Goal: Task Accomplishment & Management: Use online tool/utility

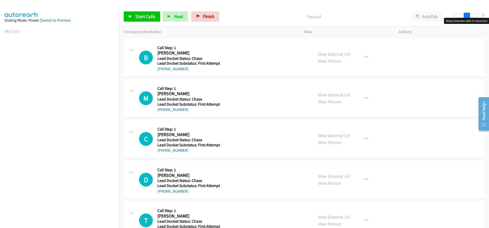
drag, startPoint x: 455, startPoint y: 17, endPoint x: 467, endPoint y: 19, distance: 11.6
click at [467, 19] on body "Start Calls Pause Next Finish Paused AutoTab AutoTab 8 Company Information Info…" at bounding box center [244, 12] width 489 height 24
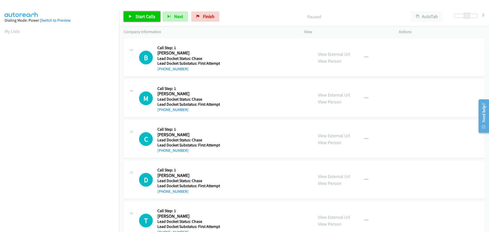
click at [151, 19] on span "Start Calls" at bounding box center [146, 17] width 20 height 6
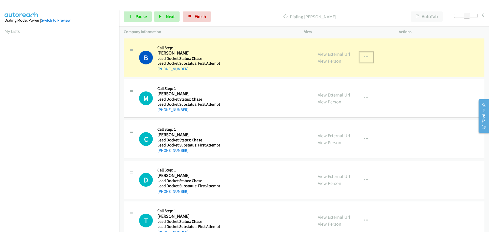
click at [361, 58] on button "button" at bounding box center [367, 57] width 14 height 10
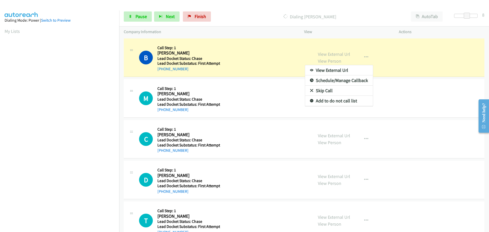
click at [248, 8] on div at bounding box center [244, 116] width 489 height 232
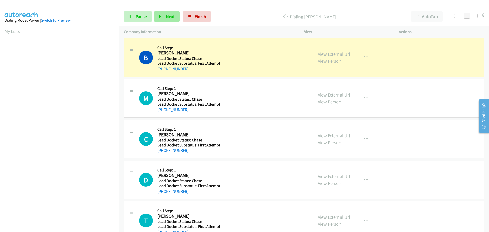
scroll to position [54, 0]
click at [141, 15] on span "Pause" at bounding box center [141, 17] width 11 height 6
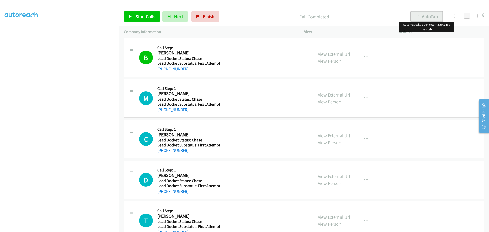
click at [431, 16] on button "AutoTab" at bounding box center [427, 16] width 32 height 10
click at [148, 18] on span "Start Calls" at bounding box center [146, 17] width 20 height 6
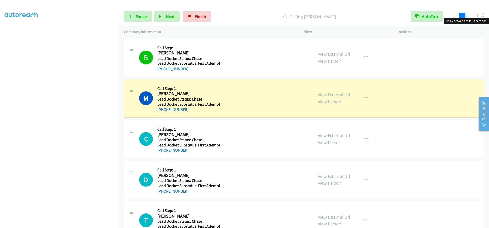
drag, startPoint x: 466, startPoint y: 17, endPoint x: 462, endPoint y: 19, distance: 4.5
click at [462, 19] on body "Start Calls Pause Next Finish Dialing Michael Scanlon AutoTab AutoTab 5 Company…" at bounding box center [244, 12] width 489 height 24
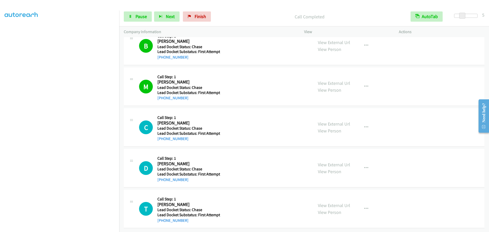
scroll to position [0, 0]
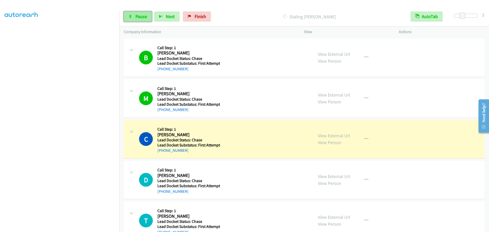
click at [145, 18] on span "Pause" at bounding box center [141, 17] width 11 height 6
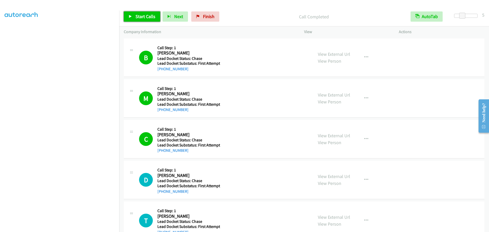
click at [153, 20] on link "Start Calls" at bounding box center [142, 16] width 36 height 10
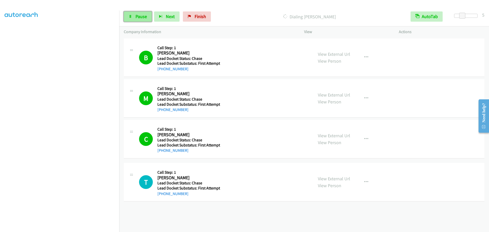
click at [140, 20] on link "Pause" at bounding box center [138, 16] width 28 height 10
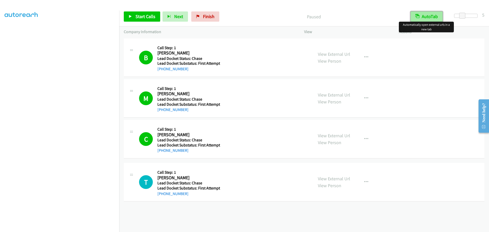
click at [426, 16] on button "AutoTab" at bounding box center [427, 16] width 32 height 10
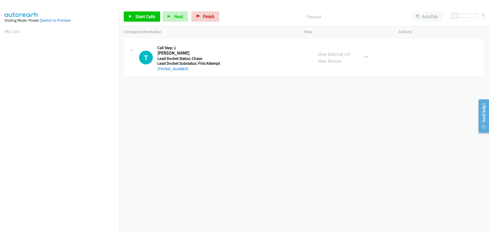
click at [4, 30] on aside "Dialing Mode: Power | Switch to Preview My Lists" at bounding box center [59, 151] width 119 height 282
click at [5, 31] on link "My Lists" at bounding box center [12, 31] width 15 height 6
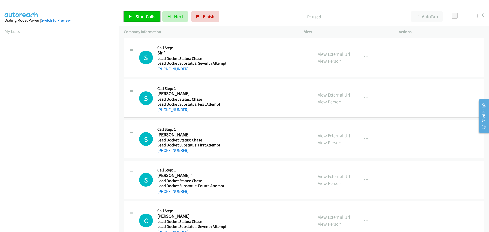
click at [149, 18] on span "Start Calls" at bounding box center [146, 17] width 20 height 6
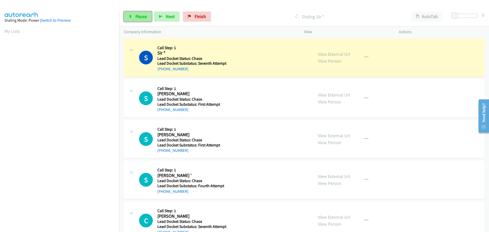
click at [143, 17] on span "Pause" at bounding box center [141, 17] width 11 height 6
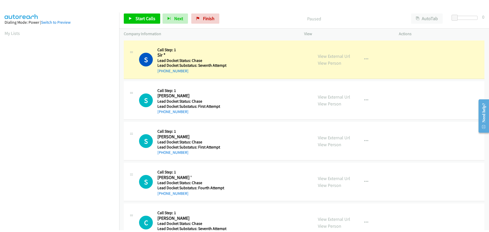
scroll to position [54, 0]
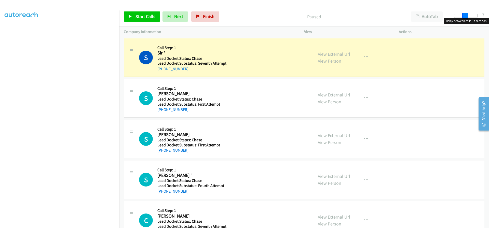
drag, startPoint x: 455, startPoint y: 17, endPoint x: 465, endPoint y: 18, distance: 10.5
click at [465, 18] on body "Start Calls Pause Next Finish Paused AutoTab AutoTab 7 Company Information Info…" at bounding box center [244, 12] width 489 height 24
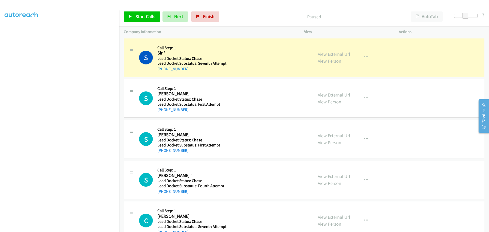
click at [362, 7] on div "Start Calls Pause Next Finish Paused AutoTab AutoTab 7" at bounding box center [304, 17] width 370 height 20
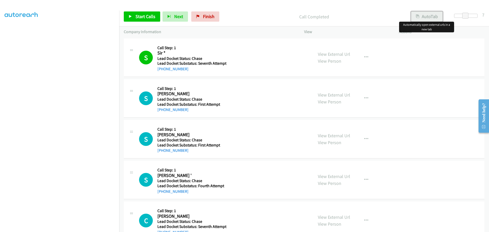
click at [423, 21] on button "AutoTab" at bounding box center [427, 16] width 32 height 10
click at [429, 15] on button "AutoTab" at bounding box center [427, 16] width 32 height 10
click at [145, 17] on span "Start Calls" at bounding box center [146, 17] width 20 height 6
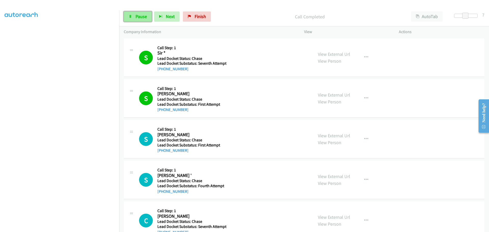
click at [142, 16] on span "Pause" at bounding box center [141, 17] width 11 height 6
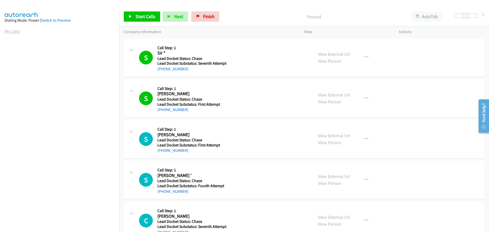
click at [8, 30] on link "My Lists" at bounding box center [12, 31] width 15 height 6
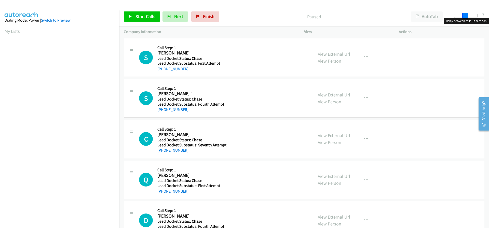
drag, startPoint x: 457, startPoint y: 15, endPoint x: 467, endPoint y: 16, distance: 10.0
click at [467, 16] on span at bounding box center [466, 16] width 6 height 6
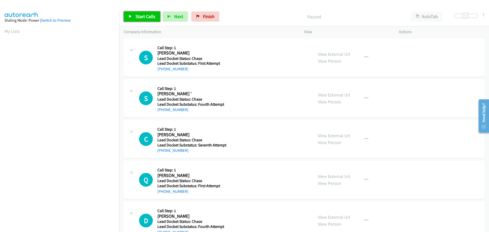
click at [148, 18] on span "Start Calls" at bounding box center [146, 17] width 20 height 6
drag, startPoint x: 190, startPoint y: 69, endPoint x: 156, endPoint y: 67, distance: 34.2
click at [156, 67] on div "S Callback Scheduled Call Step: 1 [PERSON_NAME] America/[GEOGRAPHIC_DATA] Lead …" at bounding box center [224, 57] width 170 height 29
click at [208, 46] on h5 "Call Step: 1" at bounding box center [191, 47] width 68 height 5
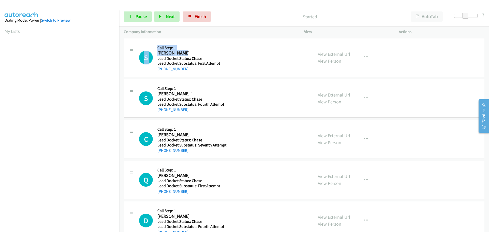
drag, startPoint x: 183, startPoint y: 53, endPoint x: 156, endPoint y: 52, distance: 26.5
click at [156, 52] on div "S Callback Scheduled Call Step: 1 [PERSON_NAME] America/[GEOGRAPHIC_DATA] Lead …" at bounding box center [224, 57] width 170 height 29
click at [190, 51] on h2 "[PERSON_NAME]" at bounding box center [191, 53] width 68 height 6
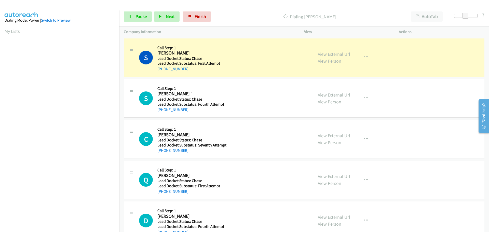
drag, startPoint x: 178, startPoint y: 93, endPoint x: 174, endPoint y: 93, distance: 3.8
click at [174, 93] on h2 "[PERSON_NAME] '" at bounding box center [191, 94] width 68 height 6
click at [141, 16] on span "Pause" at bounding box center [141, 17] width 11 height 6
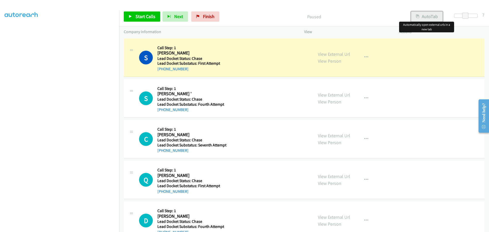
click at [431, 16] on button "AutoTab" at bounding box center [427, 16] width 32 height 10
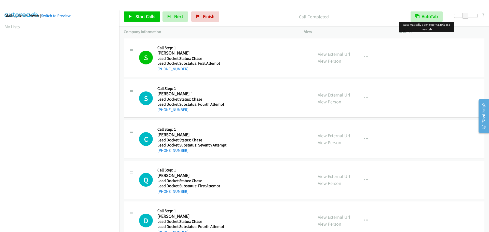
scroll to position [0, 0]
click at [149, 17] on span "Start Calls" at bounding box center [146, 17] width 20 height 6
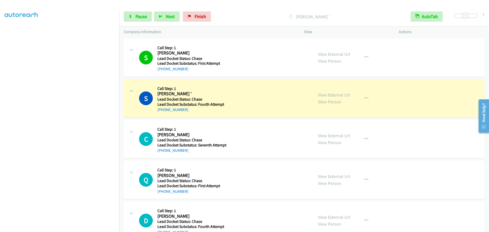
scroll to position [54, 0]
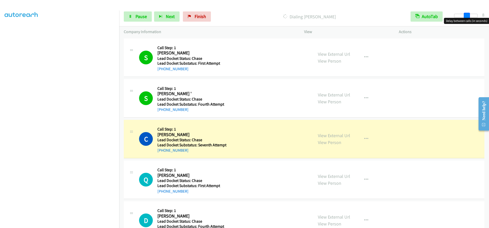
click at [465, 17] on span at bounding box center [467, 16] width 6 height 6
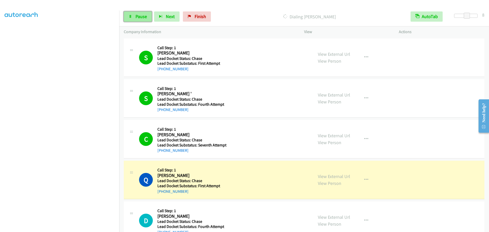
click at [142, 19] on span "Pause" at bounding box center [141, 17] width 11 height 6
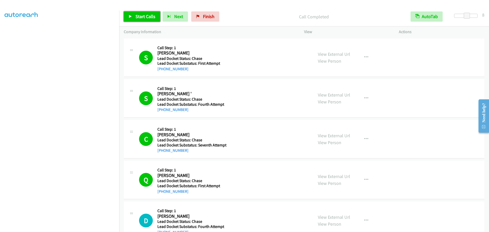
click at [138, 18] on span "Start Calls" at bounding box center [146, 17] width 20 height 6
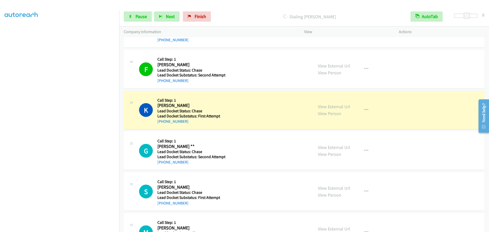
scroll to position [194, 0]
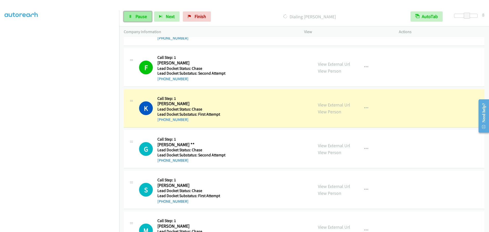
click at [142, 18] on span "Pause" at bounding box center [141, 17] width 11 height 6
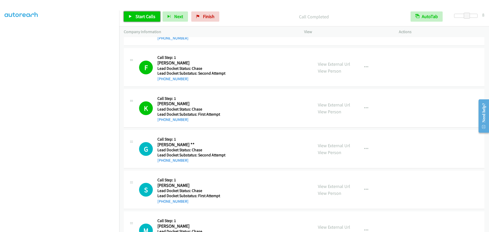
click at [144, 18] on span "Start Calls" at bounding box center [146, 17] width 20 height 6
click at [141, 17] on span "Pause" at bounding box center [141, 17] width 11 height 6
click at [134, 15] on link "Start Calls" at bounding box center [142, 16] width 36 height 10
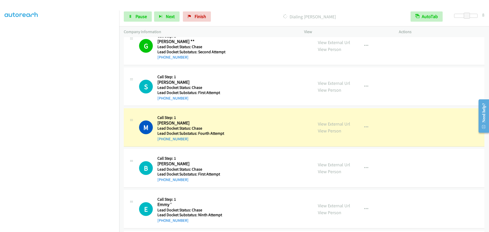
scroll to position [296, 0]
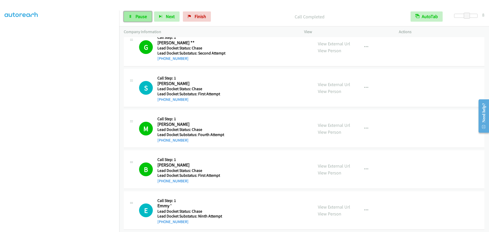
click at [136, 15] on span "Pause" at bounding box center [141, 17] width 11 height 6
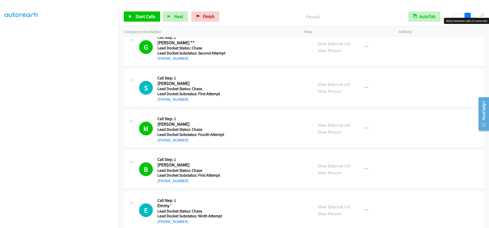
drag, startPoint x: 468, startPoint y: 17, endPoint x: 471, endPoint y: 16, distance: 2.6
click at [471, 16] on span at bounding box center [468, 16] width 6 height 6
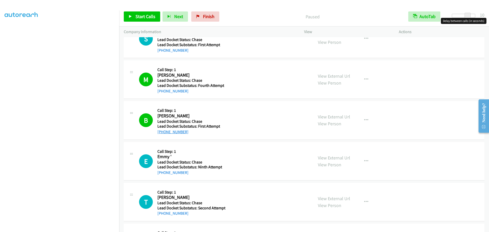
scroll to position [347, 0]
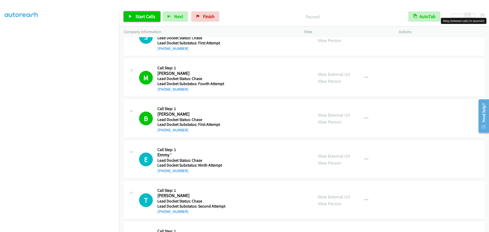
click at [146, 17] on span "Start Calls" at bounding box center [146, 17] width 20 height 6
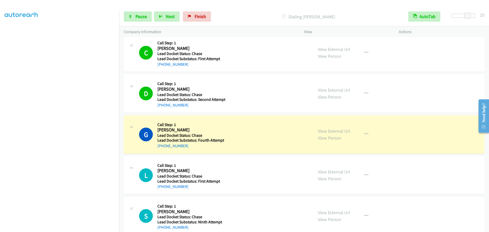
scroll to position [576, 0]
click at [141, 17] on span "Pause" at bounding box center [141, 17] width 11 height 6
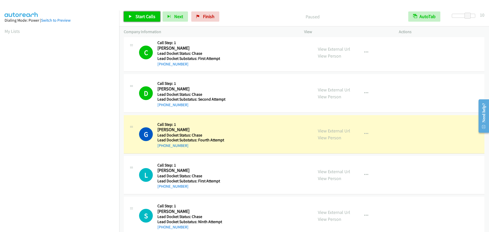
click at [155, 17] on span "Start Calls" at bounding box center [146, 17] width 20 height 6
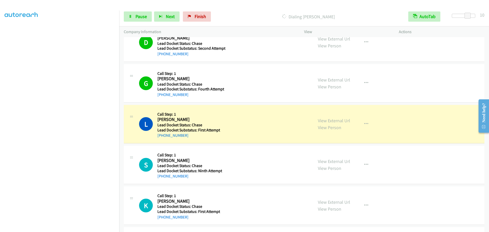
scroll to position [54, 0]
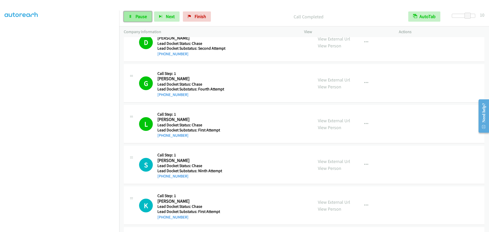
click at [143, 17] on span "Pause" at bounding box center [141, 17] width 11 height 6
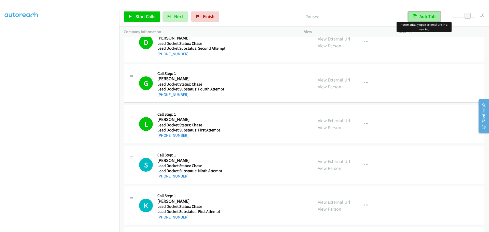
click at [416, 15] on icon "button" at bounding box center [415, 17] width 4 height 4
click at [416, 15] on icon "button" at bounding box center [416, 17] width 4 height 4
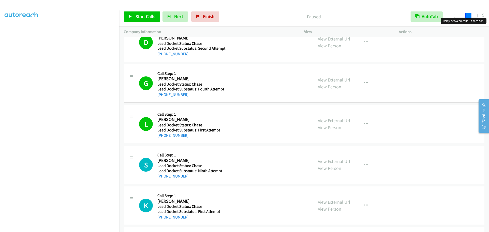
click at [467, 16] on span at bounding box center [469, 16] width 6 height 6
click at [147, 16] on span "Start Calls" at bounding box center [146, 17] width 20 height 6
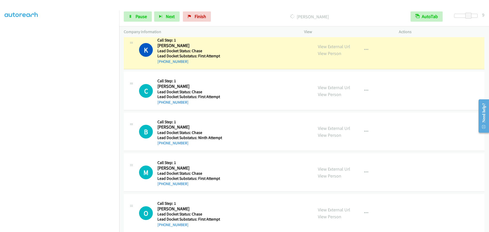
scroll to position [811, 0]
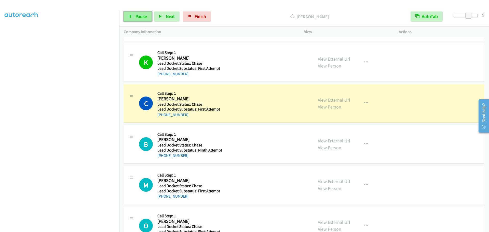
click at [133, 18] on link "Pause" at bounding box center [138, 16] width 28 height 10
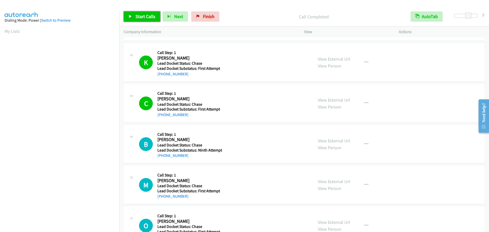
click at [146, 16] on span "Start Calls" at bounding box center [146, 17] width 20 height 6
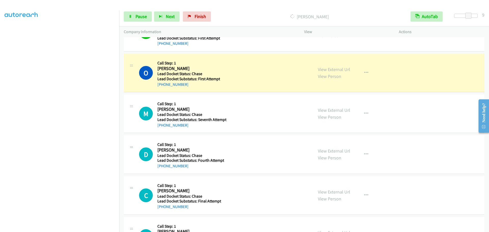
scroll to position [54, 0]
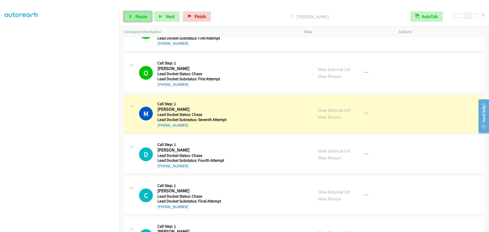
click at [141, 17] on span "Pause" at bounding box center [141, 17] width 11 height 6
click at [142, 18] on span "Start Calls" at bounding box center [146, 17] width 20 height 6
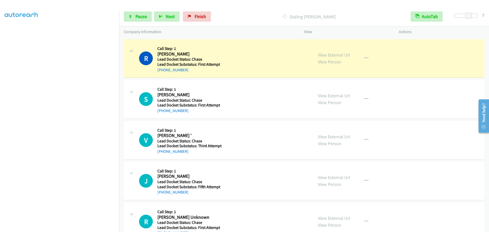
scroll to position [1215, 0]
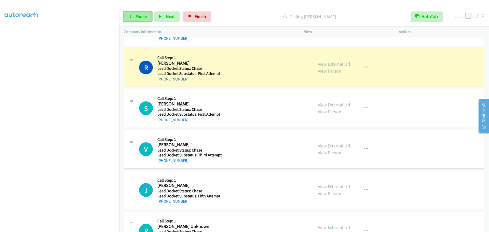
click at [139, 17] on span "Pause" at bounding box center [141, 17] width 11 height 6
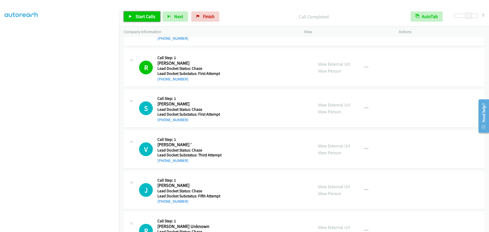
click at [150, 15] on span "Start Calls" at bounding box center [146, 17] width 20 height 6
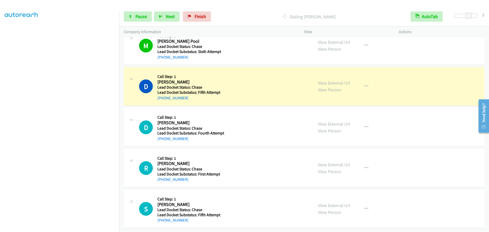
scroll to position [1444, 0]
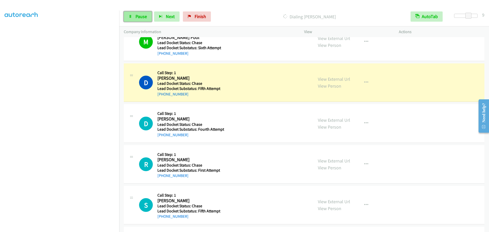
click at [143, 15] on span "Pause" at bounding box center [141, 17] width 11 height 6
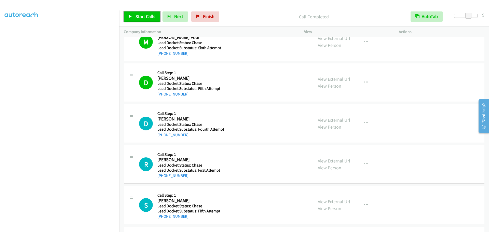
click at [141, 17] on span "Start Calls" at bounding box center [146, 17] width 20 height 6
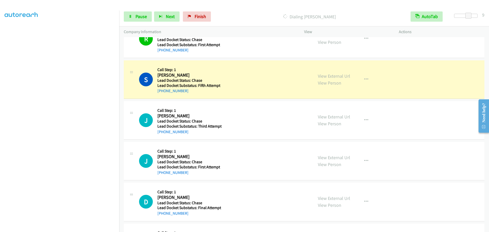
scroll to position [1597, 0]
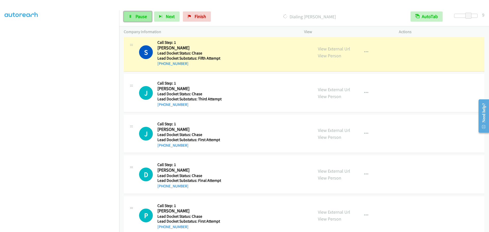
click at [145, 15] on span "Pause" at bounding box center [141, 17] width 11 height 6
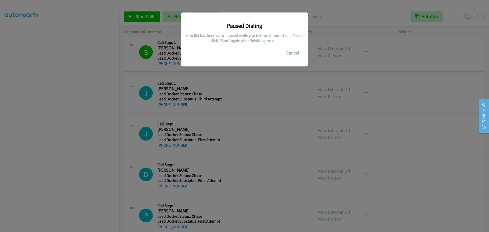
click at [90, 91] on div "Paused Dialing Your list has been auto-paused while you take an inbound call. P…" at bounding box center [244, 119] width 489 height 228
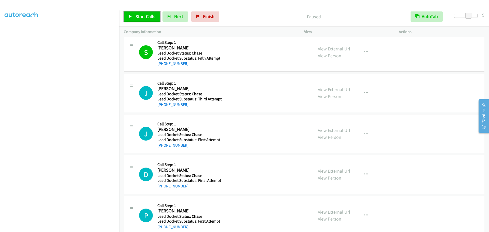
click at [133, 18] on link "Start Calls" at bounding box center [142, 16] width 36 height 10
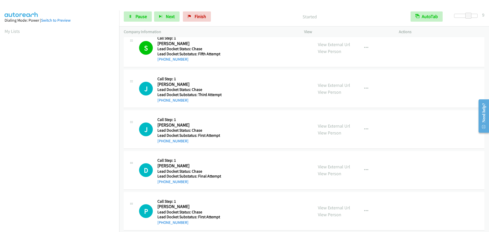
scroll to position [1608, 0]
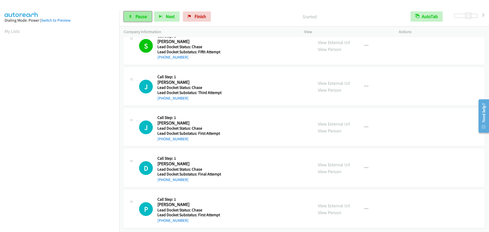
click at [144, 16] on span "Pause" at bounding box center [141, 17] width 11 height 6
click at [144, 16] on span "Start Calls" at bounding box center [146, 17] width 20 height 6
click at [241, 78] on div "J Callback Scheduled Call Step: 1 Julia Schultz America/New_York Lead Docket St…" at bounding box center [224, 86] width 170 height 29
click at [143, 20] on link "Pause" at bounding box center [138, 16] width 28 height 10
click at [5, 31] on link "My Lists" at bounding box center [12, 31] width 15 height 6
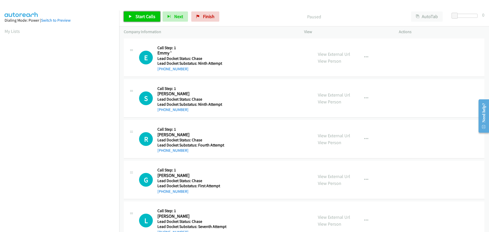
click at [139, 18] on span "Start Calls" at bounding box center [146, 17] width 20 height 6
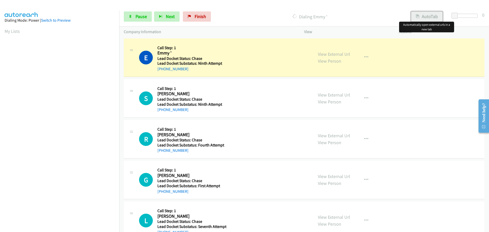
click at [426, 19] on button "AutoTab" at bounding box center [427, 16] width 32 height 10
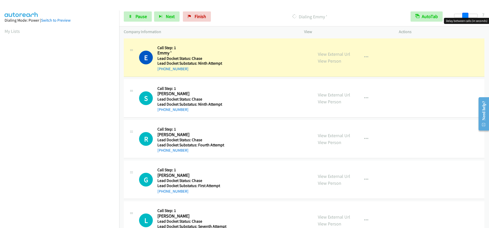
drag, startPoint x: 456, startPoint y: 16, endPoint x: 466, endPoint y: 18, distance: 10.3
click at [466, 18] on span at bounding box center [466, 16] width 6 height 6
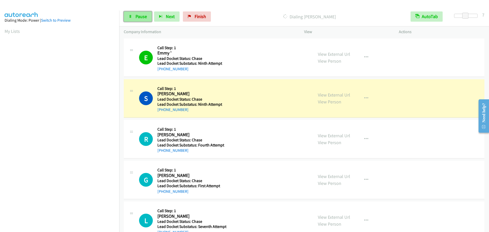
click at [136, 15] on span "Pause" at bounding box center [141, 17] width 11 height 6
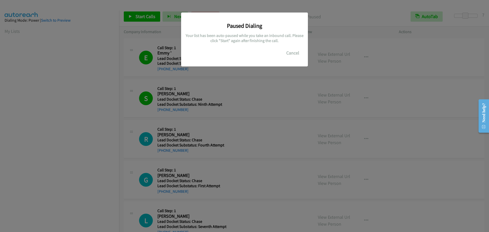
scroll to position [54, 0]
click at [292, 54] on button "Cancel" at bounding box center [293, 53] width 23 height 10
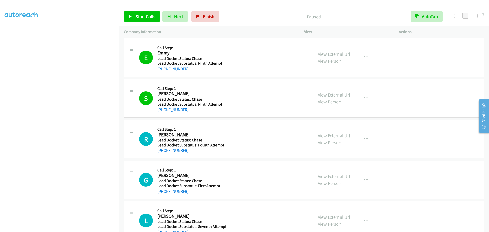
scroll to position [0, 0]
click at [146, 18] on span "Start Calls" at bounding box center [146, 17] width 20 height 6
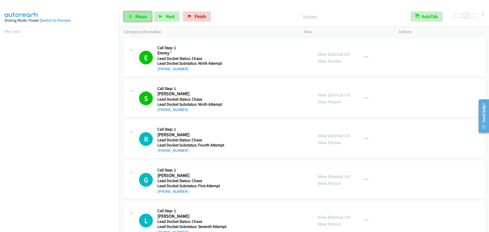
click at [140, 18] on span "Pause" at bounding box center [141, 17] width 11 height 6
click at [7, 33] on link "My Lists" at bounding box center [12, 31] width 15 height 6
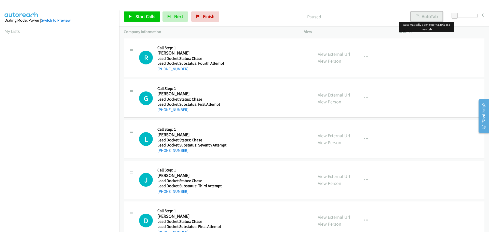
click at [419, 16] on icon "button" at bounding box center [418, 17] width 4 height 4
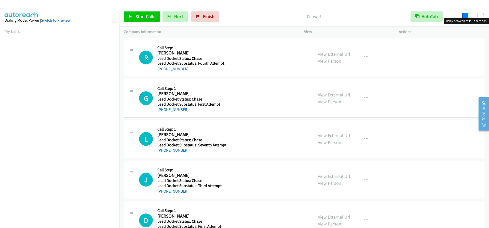
drag, startPoint x: 455, startPoint y: 16, endPoint x: 466, endPoint y: 16, distance: 10.7
click at [466, 16] on span at bounding box center [466, 16] width 6 height 6
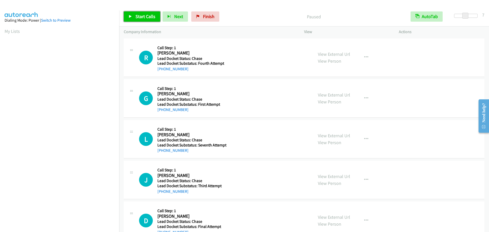
click at [142, 17] on span "Start Calls" at bounding box center [146, 17] width 20 height 6
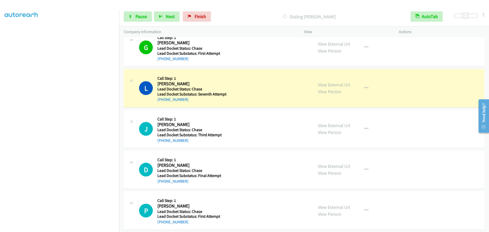
scroll to position [76, 0]
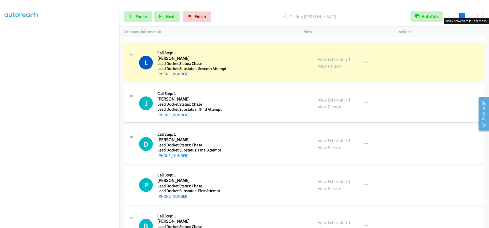
drag, startPoint x: 464, startPoint y: 16, endPoint x: 461, endPoint y: 16, distance: 3.1
click at [461, 16] on span at bounding box center [462, 16] width 6 height 6
